Goal: Information Seeking & Learning: Learn about a topic

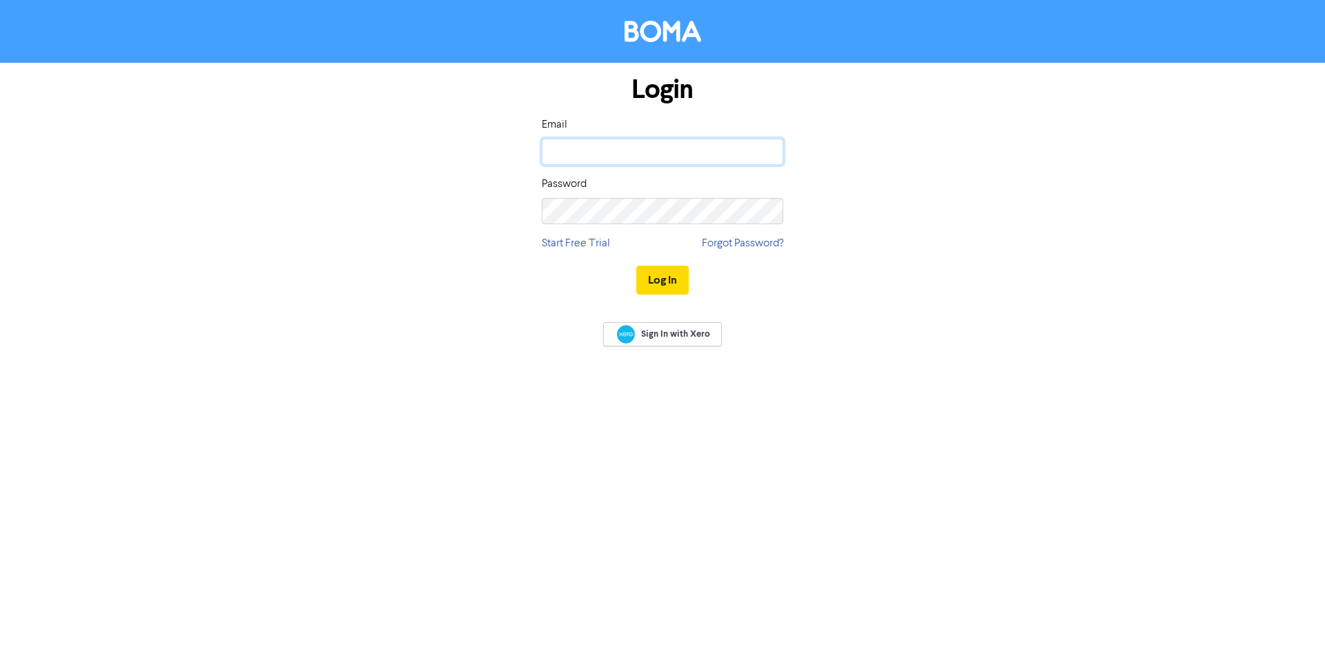
click at [668, 157] on input "email" at bounding box center [663, 152] width 242 height 26
type input "[EMAIL_ADDRESS][DOMAIN_NAME]"
click at [636, 266] on button "Log In" at bounding box center [662, 280] width 52 height 29
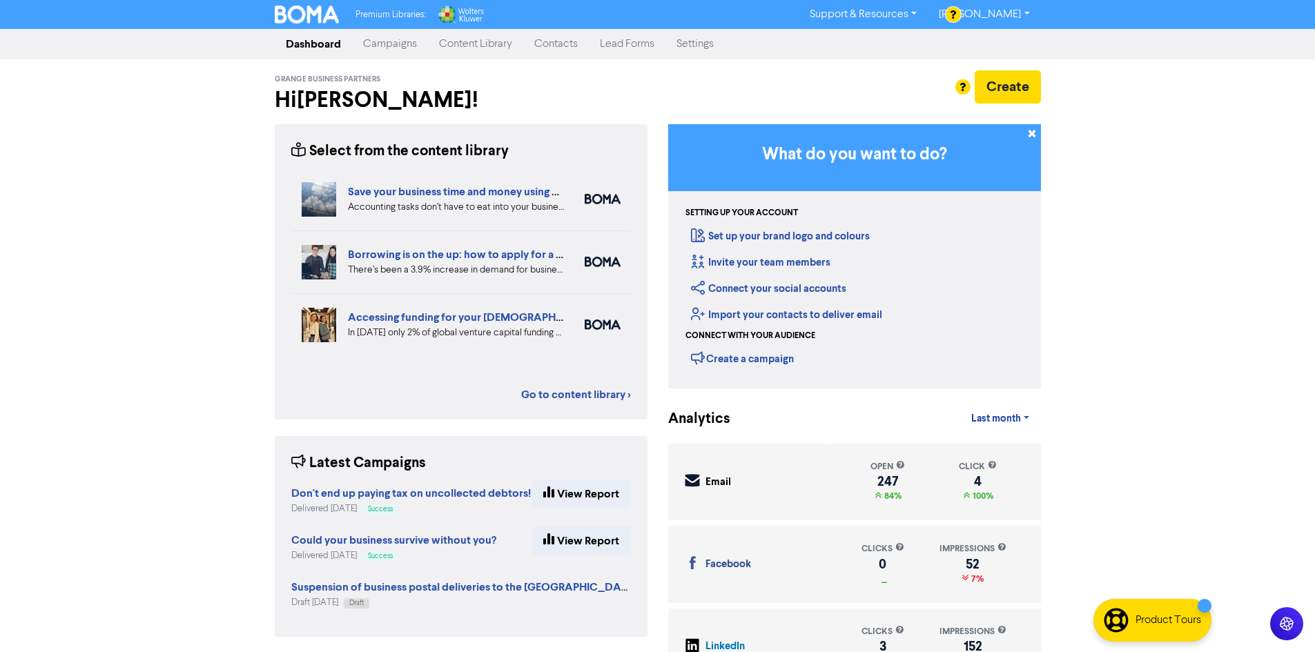
click at [471, 48] on link "Content Library" at bounding box center [475, 44] width 95 height 28
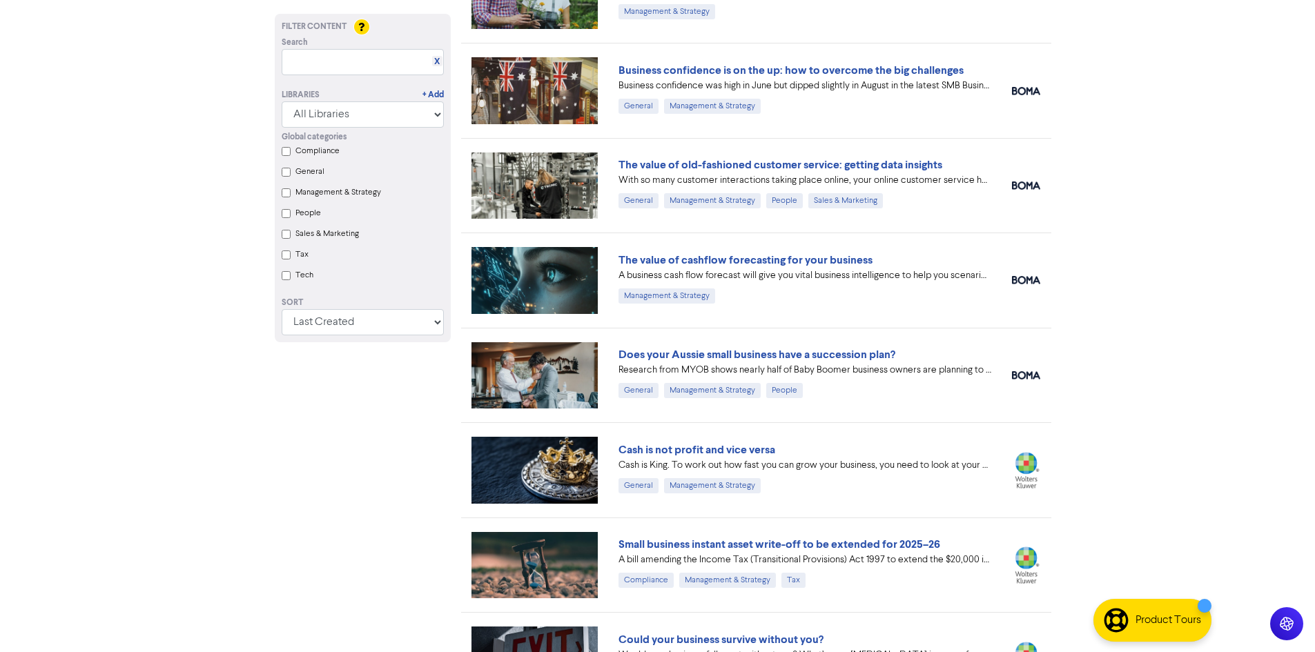
scroll to position [739, 0]
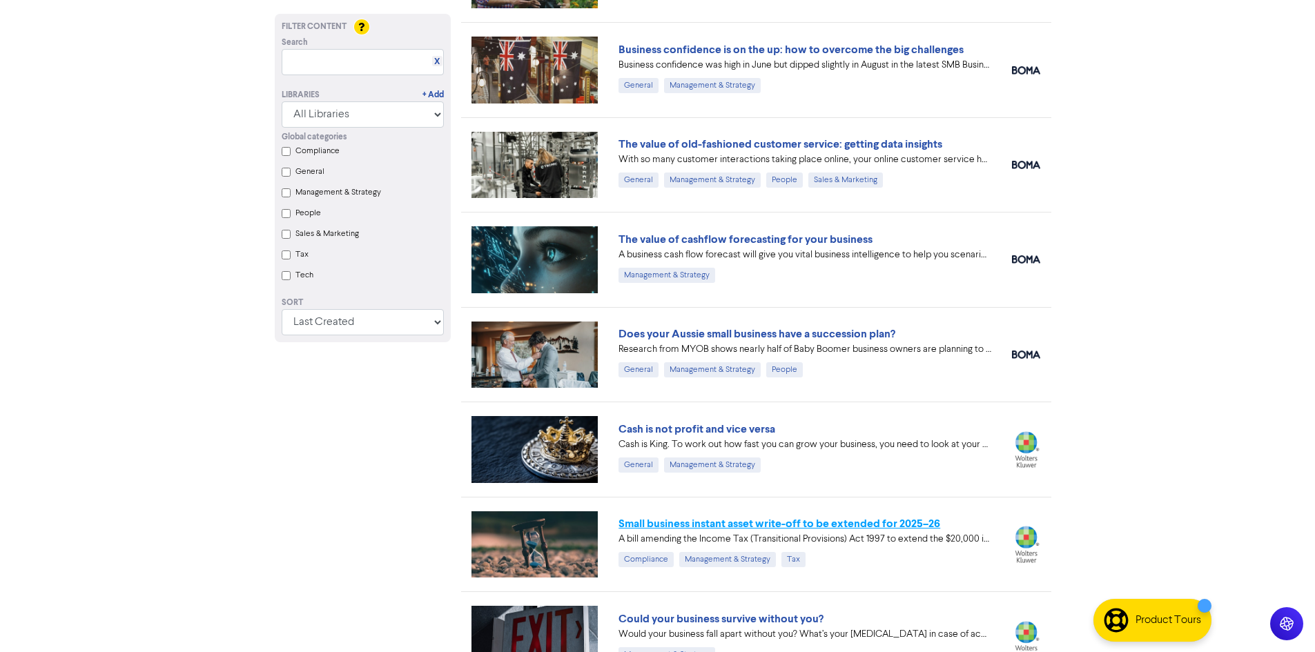
click at [648, 525] on link "Small business instant asset write-off to be extended for 2025–26" at bounding box center [779, 524] width 322 height 14
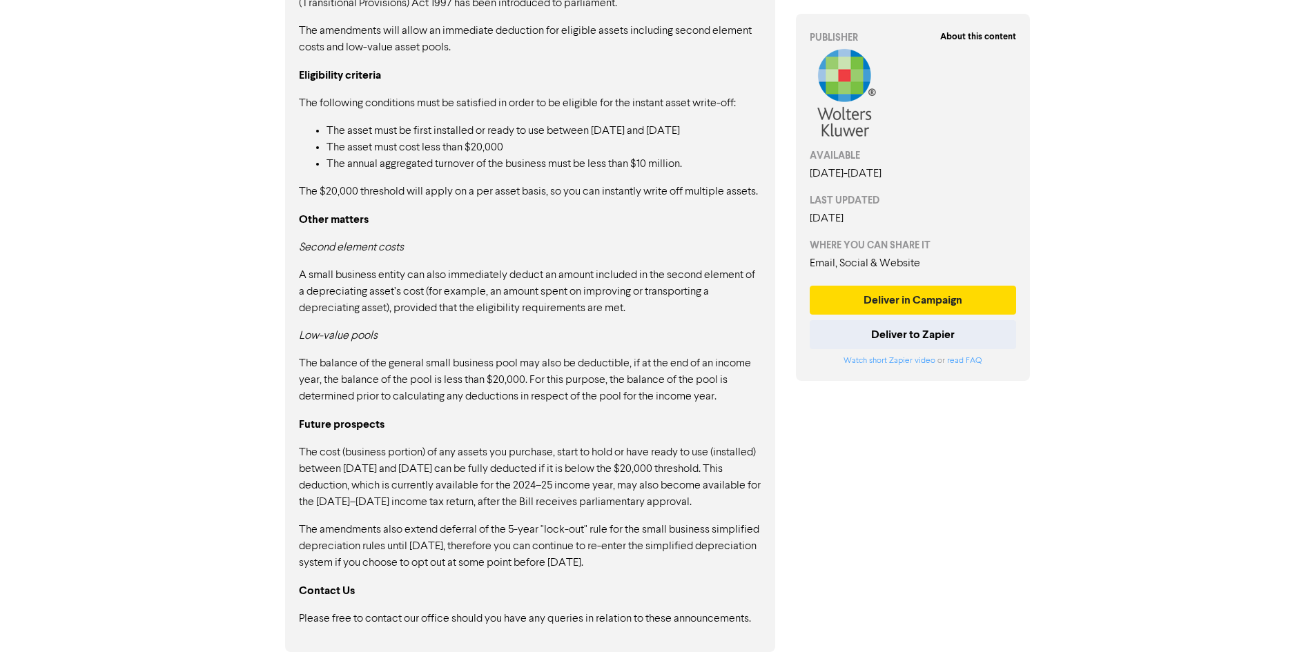
scroll to position [864, 0]
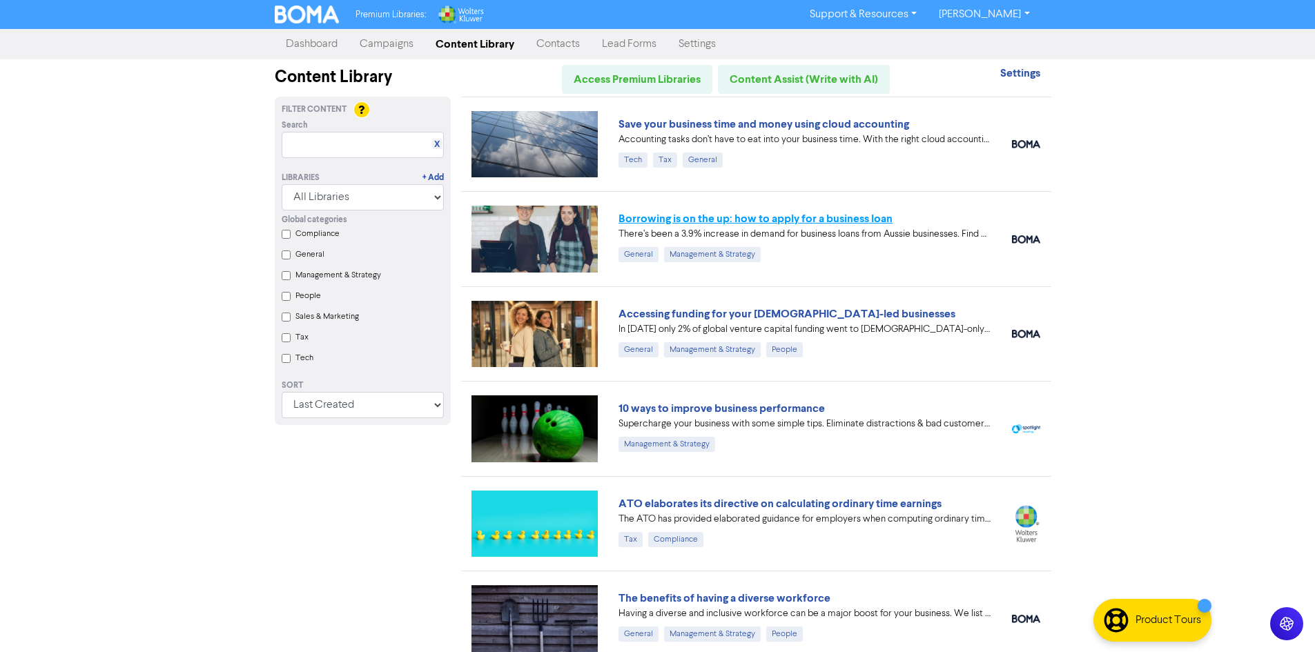
click at [674, 220] on link "Borrowing is on the up: how to apply for a business loan" at bounding box center [755, 219] width 274 height 14
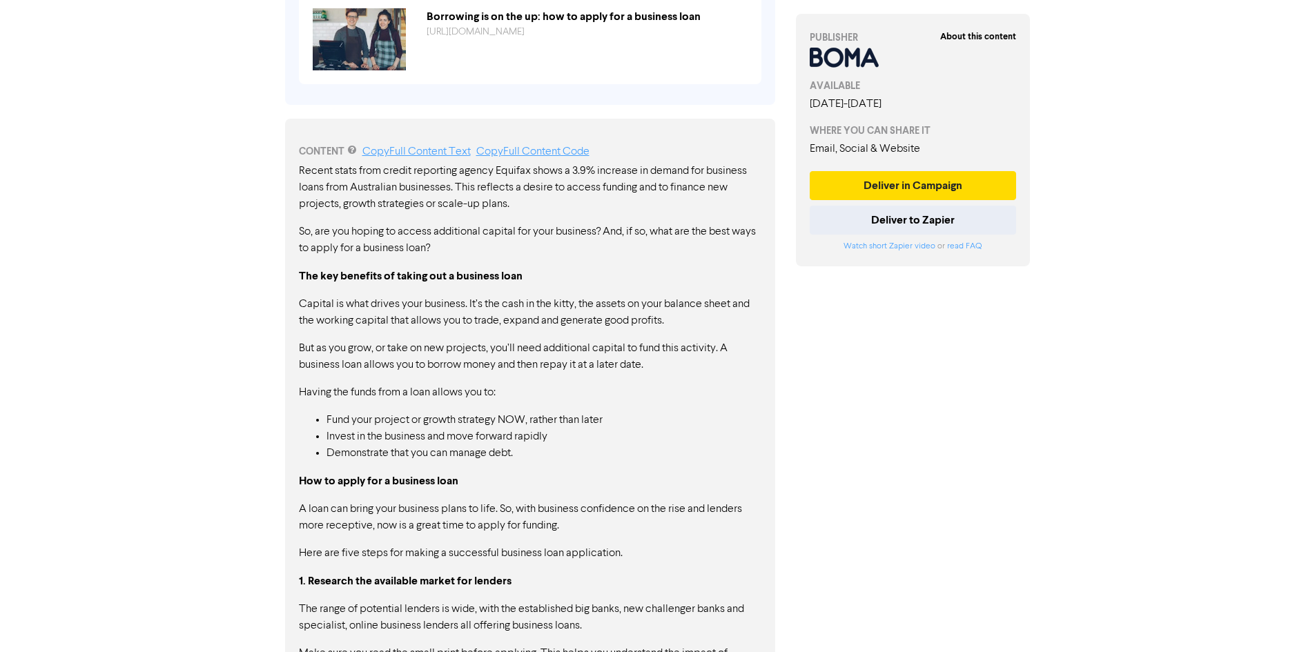
scroll to position [621, 0]
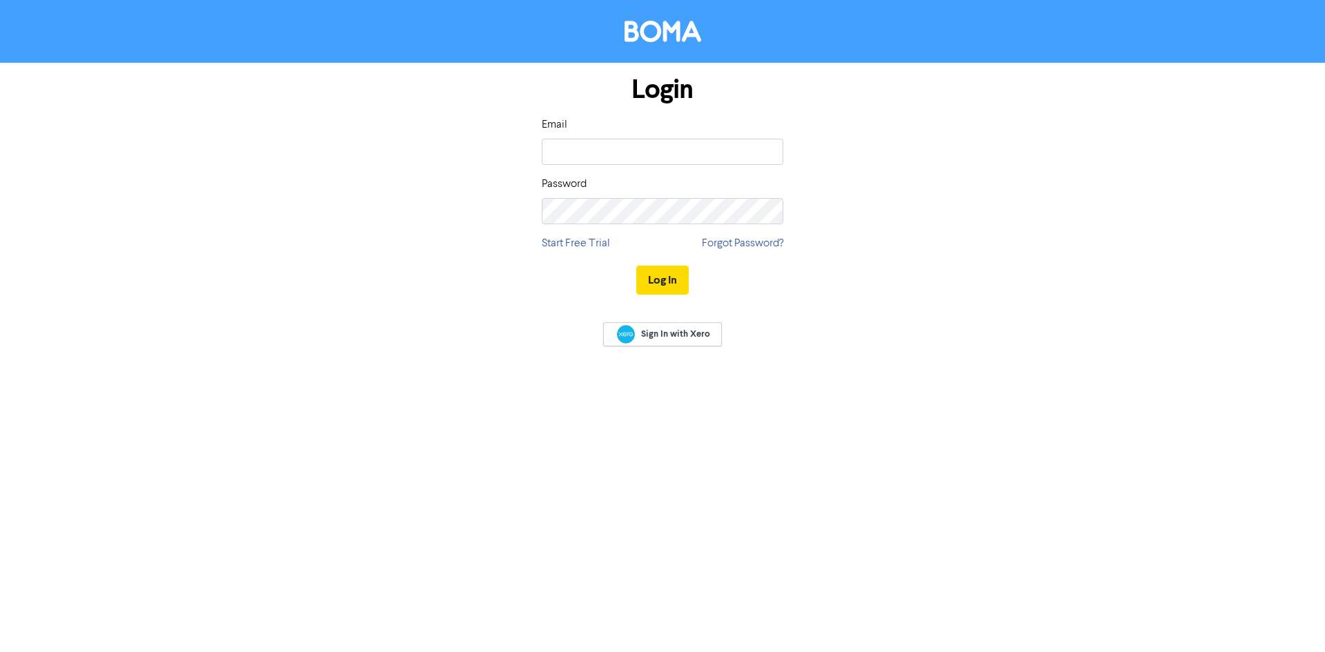
click at [594, 128] on div "Email" at bounding box center [663, 141] width 242 height 48
drag, startPoint x: 595, startPoint y: 146, endPoint x: 603, endPoint y: 177, distance: 31.5
click at [595, 146] on input "email" at bounding box center [663, 152] width 242 height 26
type input "[EMAIL_ADDRESS][DOMAIN_NAME]"
click at [636, 266] on button "Log In" at bounding box center [662, 280] width 52 height 29
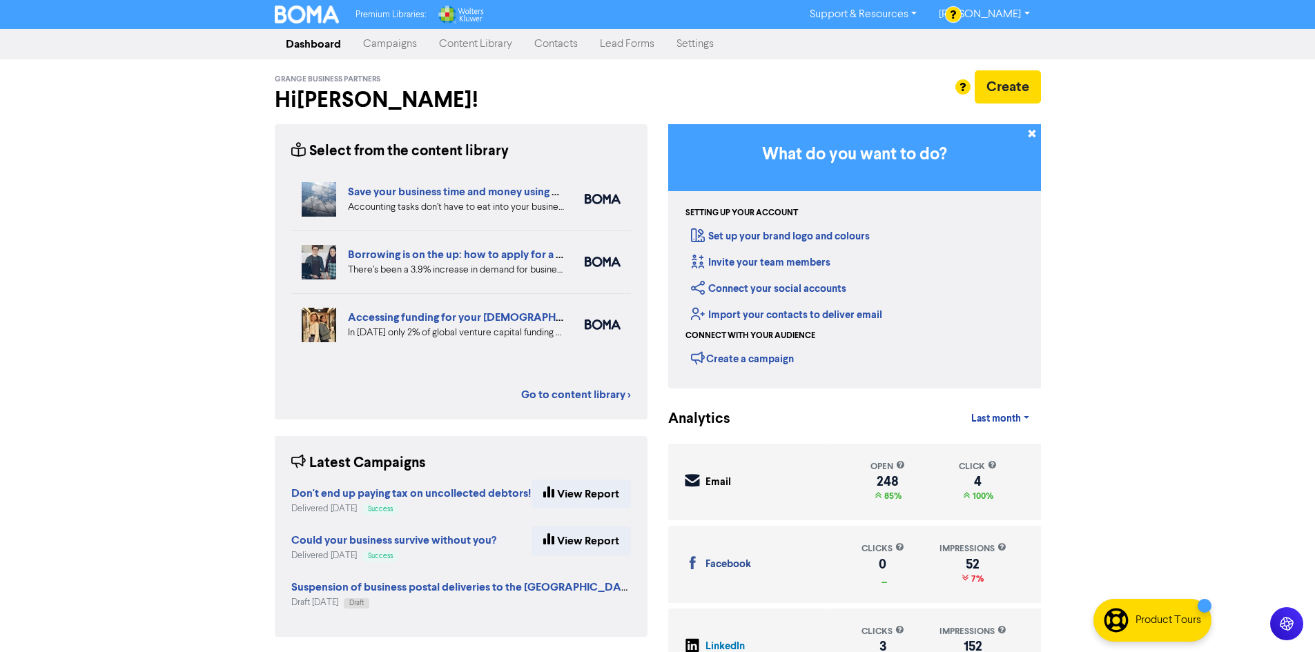
click at [485, 45] on link "Content Library" at bounding box center [475, 44] width 95 height 28
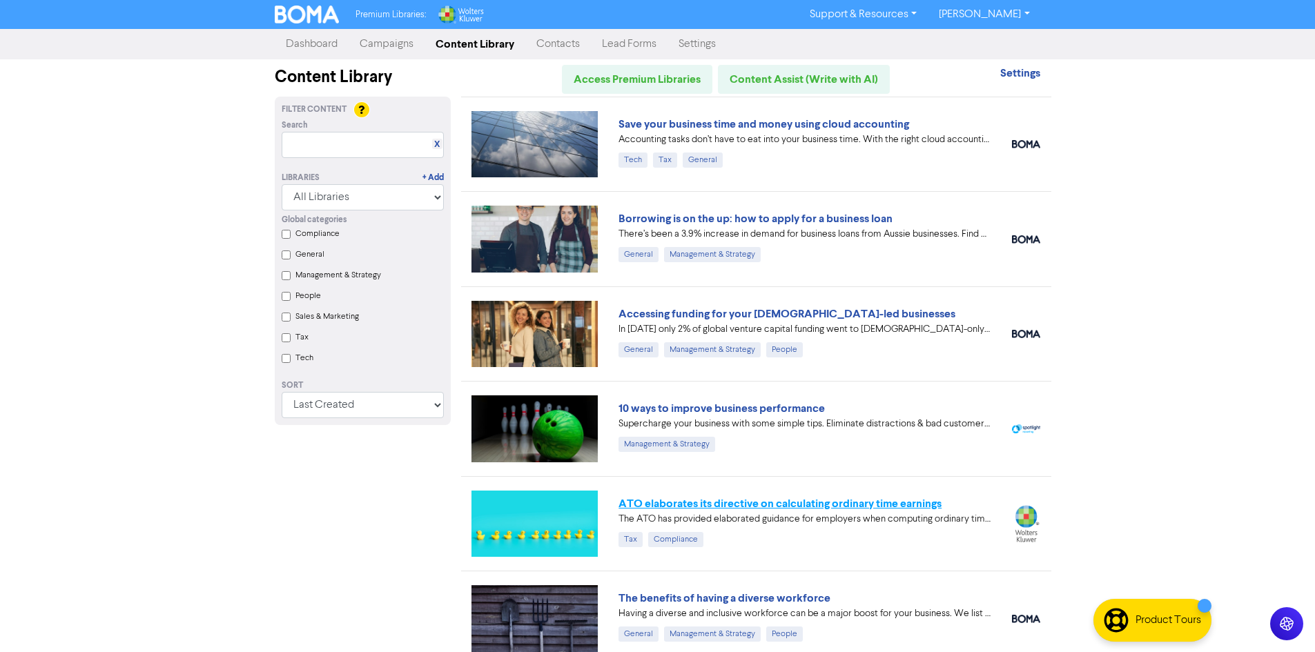
click at [779, 501] on link "ATO elaborates its directive on calculating ordinary time earnings" at bounding box center [779, 504] width 323 height 14
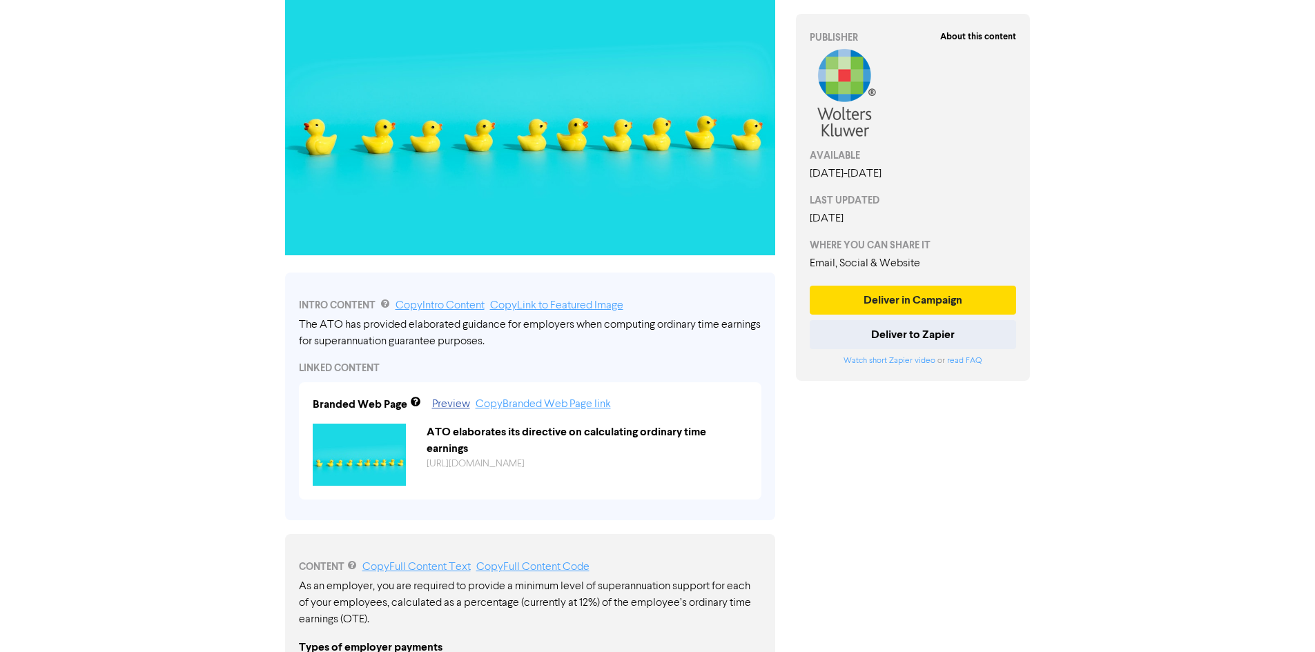
scroll to position [207, 0]
